Goal: Information Seeking & Learning: Find specific fact

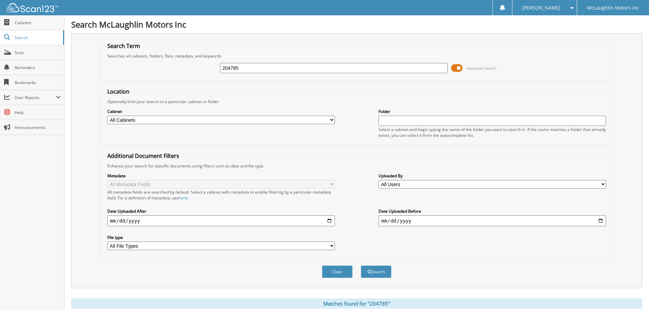
drag, startPoint x: 181, startPoint y: 62, endPoint x: 156, endPoint y: 59, distance: 25.8
click at [156, 59] on fieldset "Search Term Searches all cabinets, folders, files, metadata, and keywords 20478…" at bounding box center [356, 61] width 513 height 39
type input "[PERSON_NAME]"
click at [361, 266] on button "Search" at bounding box center [376, 272] width 31 height 13
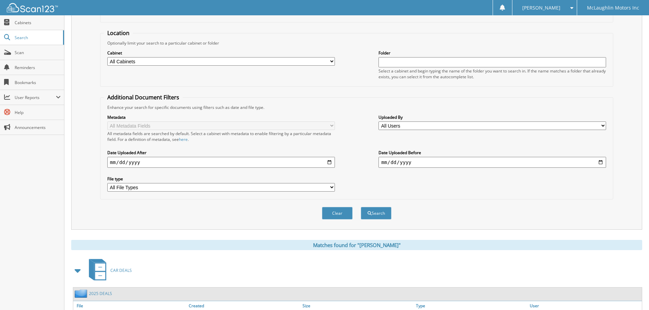
scroll to position [108, 0]
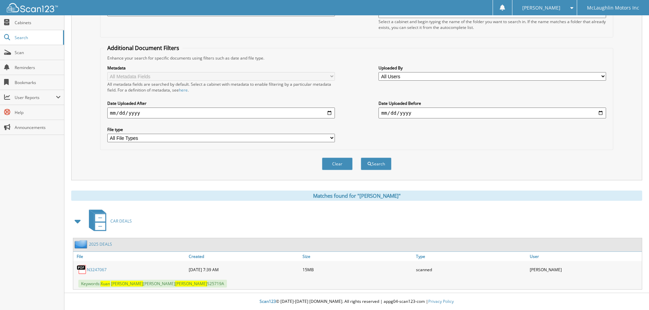
click at [94, 269] on link "N3247067" at bounding box center [97, 270] width 20 height 6
